Goal: Communication & Community: Answer question/provide support

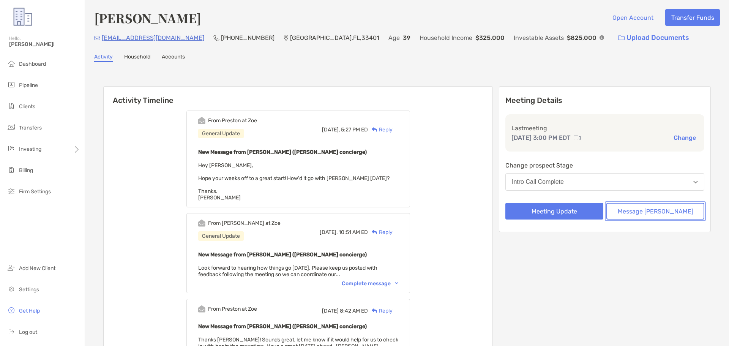
click at [670, 210] on button "Message [PERSON_NAME]" at bounding box center [655, 211] width 98 height 17
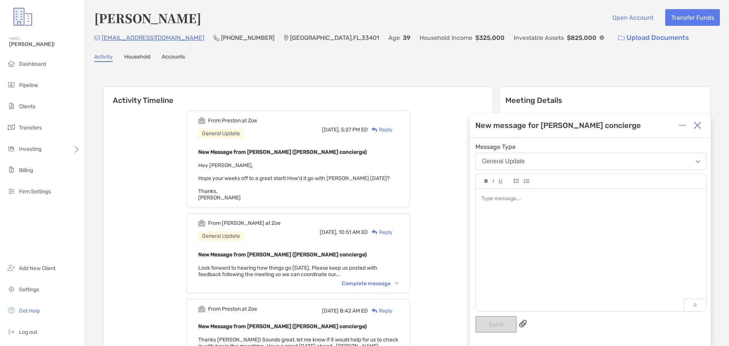
click at [525, 196] on div at bounding box center [591, 199] width 219 height 8
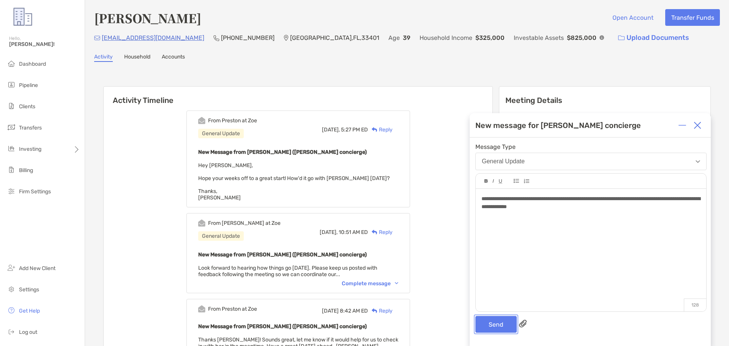
click at [507, 324] on button "Send" at bounding box center [495, 324] width 41 height 17
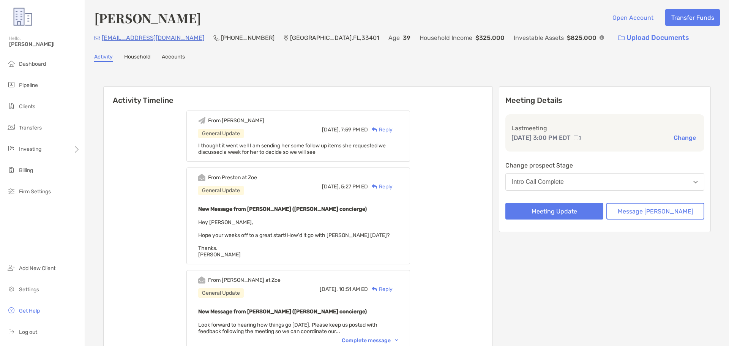
click at [598, 177] on button "Intro Call Complete" at bounding box center [604, 181] width 199 height 17
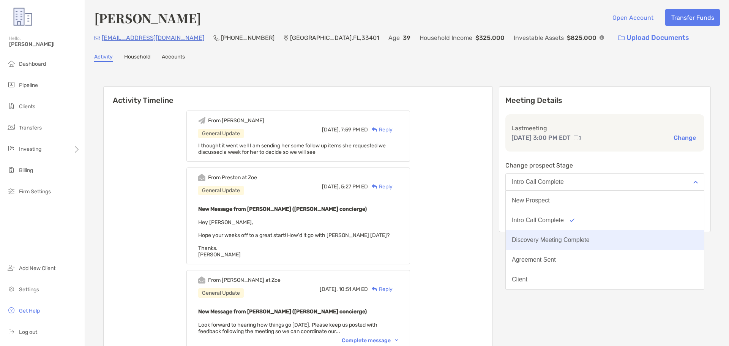
click at [590, 238] on div "Discovery Meeting Complete" at bounding box center [551, 240] width 78 height 7
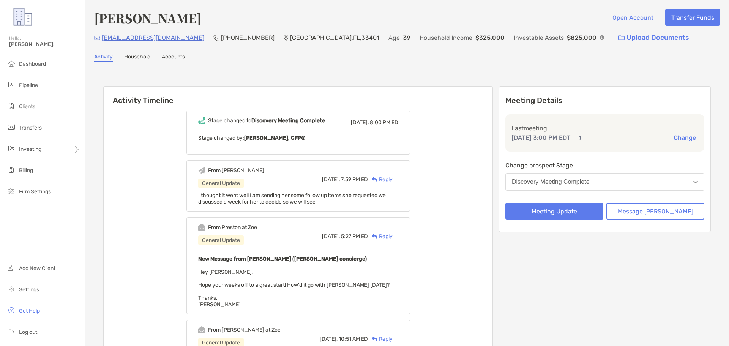
click at [680, 136] on button "Change" at bounding box center [684, 138] width 27 height 8
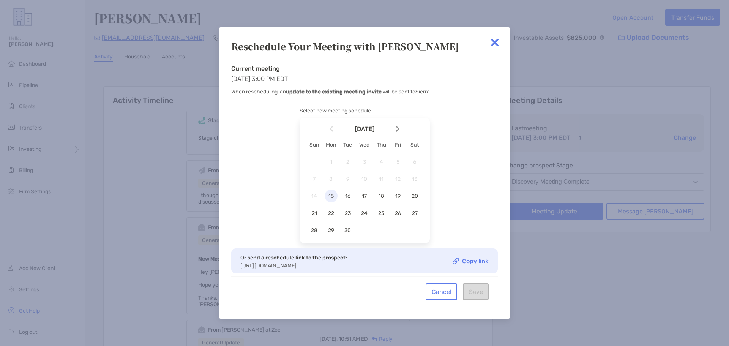
click at [332, 194] on span "15" at bounding box center [331, 196] width 13 height 6
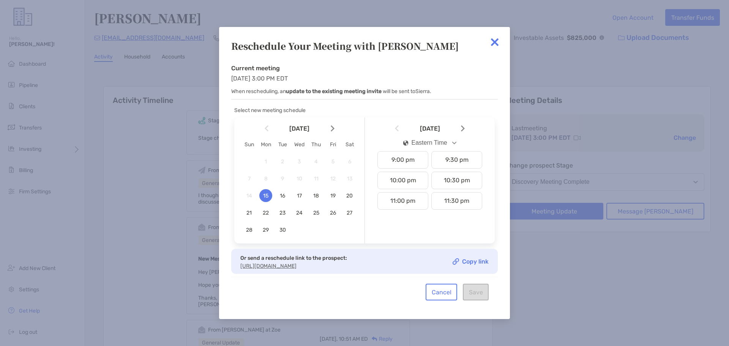
click at [461, 125] on img at bounding box center [463, 128] width 4 height 6
click at [463, 125] on img at bounding box center [463, 128] width 4 height 6
click at [398, 125] on img at bounding box center [397, 128] width 4 height 6
click at [264, 195] on span "15" at bounding box center [265, 196] width 13 height 6
click at [398, 126] on img at bounding box center [397, 128] width 4 height 6
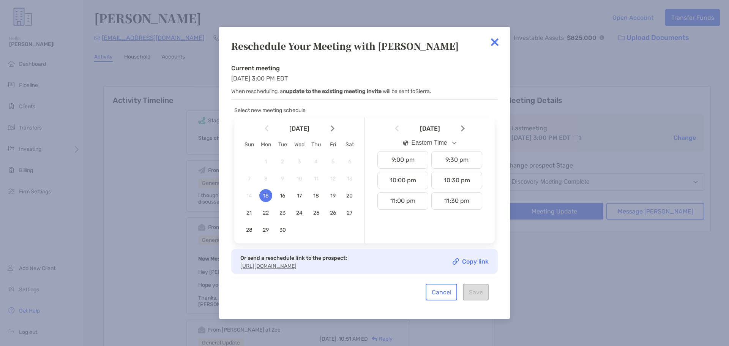
click at [398, 125] on img at bounding box center [397, 128] width 4 height 6
click at [495, 38] on img at bounding box center [494, 42] width 15 height 15
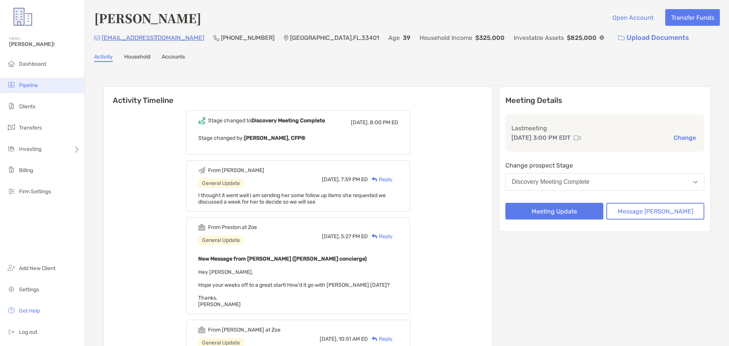
click at [27, 84] on span "Pipeline" at bounding box center [28, 85] width 19 height 6
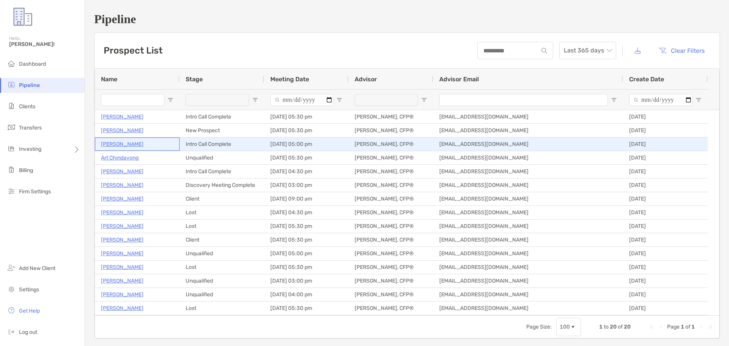
click at [115, 142] on p "[PERSON_NAME]" at bounding box center [122, 143] width 43 height 9
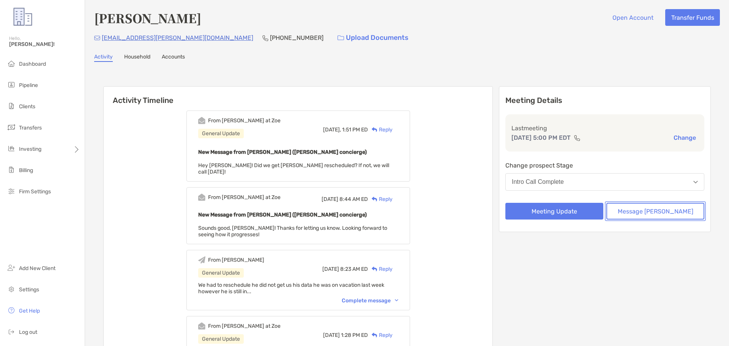
click at [657, 212] on button "Message [PERSON_NAME]" at bounding box center [655, 211] width 98 height 17
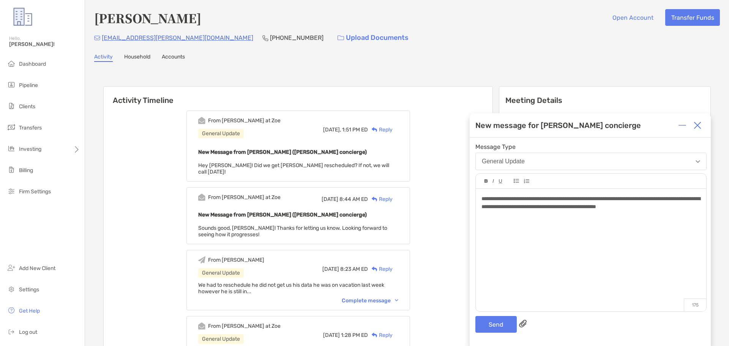
click at [605, 196] on span "**********" at bounding box center [591, 202] width 219 height 13
click at [616, 199] on span "**********" at bounding box center [591, 202] width 219 height 13
click at [501, 327] on button "Send" at bounding box center [495, 324] width 41 height 17
